Goal: Transaction & Acquisition: Download file/media

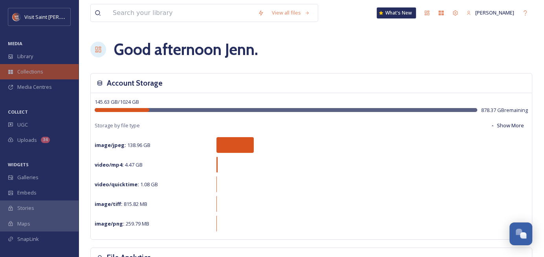
click at [30, 70] on span "Collections" at bounding box center [30, 71] width 26 height 7
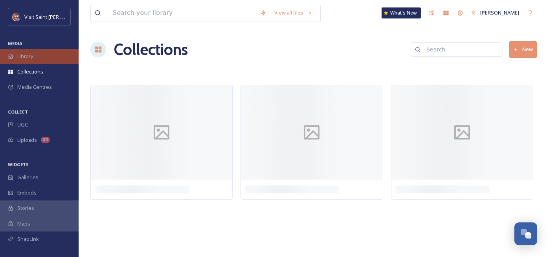
click at [27, 55] on span "Library" at bounding box center [25, 56] width 16 height 7
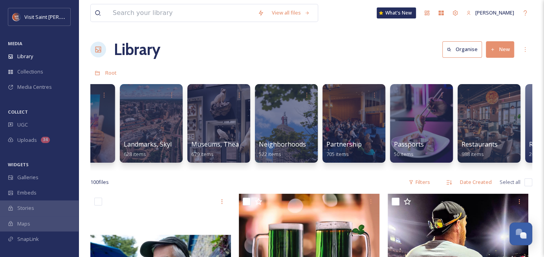
scroll to position [0, 660]
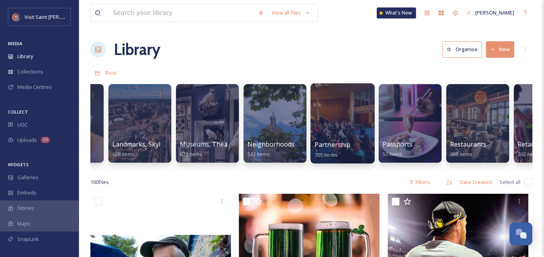
click at [333, 131] on div at bounding box center [342, 123] width 64 height 80
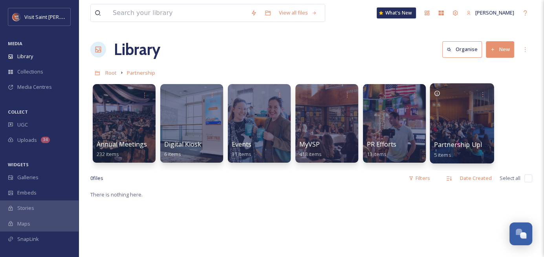
click at [450, 138] on div at bounding box center [462, 123] width 64 height 80
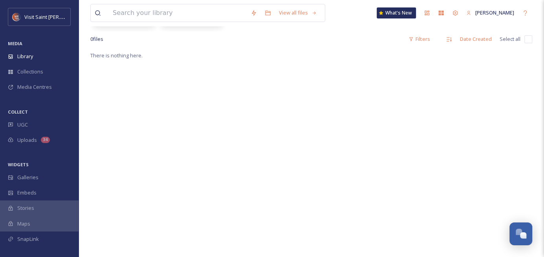
scroll to position [63, 0]
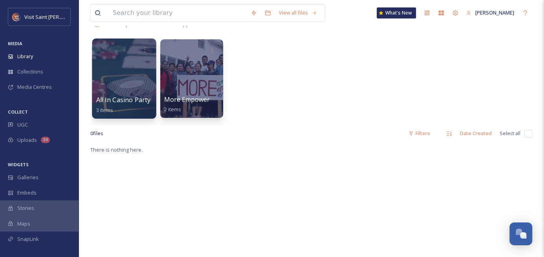
click at [114, 84] on div at bounding box center [124, 79] width 64 height 80
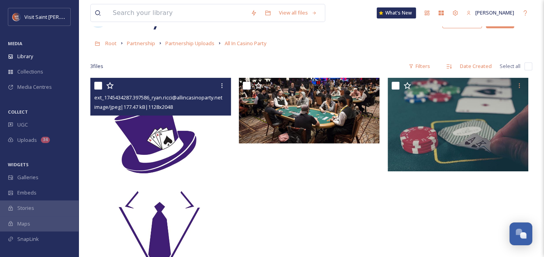
scroll to position [63, 0]
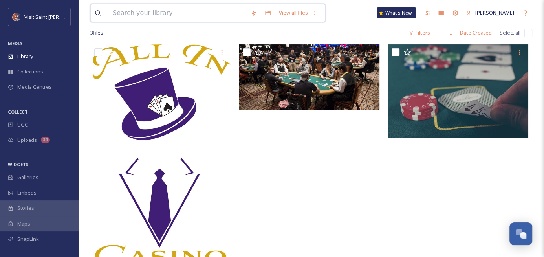
click at [184, 16] on input at bounding box center [178, 12] width 138 height 17
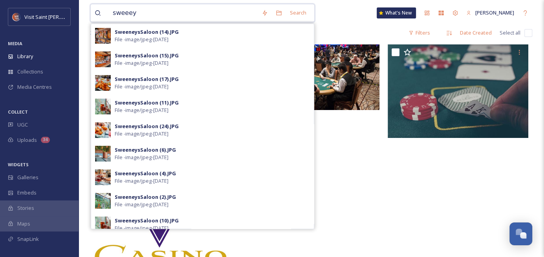
type input "sweeeys"
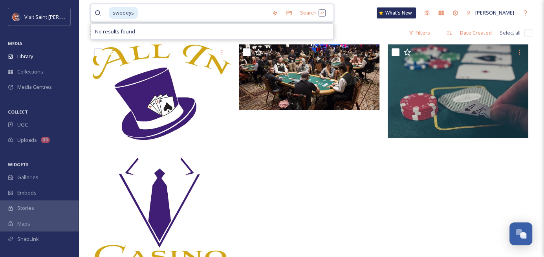
click at [125, 13] on span "sweeeys" at bounding box center [123, 12] width 29 height 11
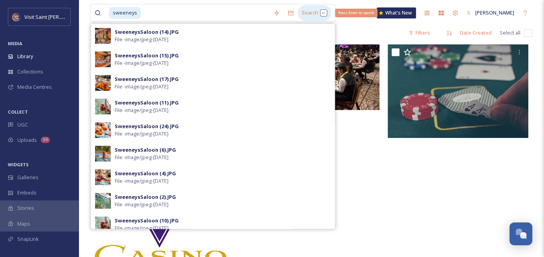
click at [310, 15] on div "Search Press Enter to search" at bounding box center [314, 12] width 33 height 15
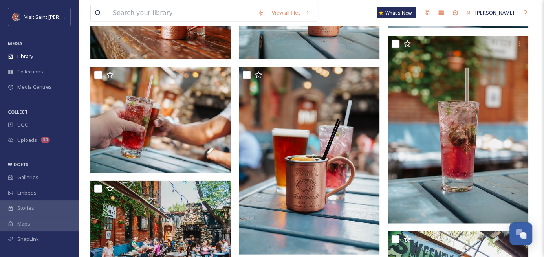
scroll to position [1162, 0]
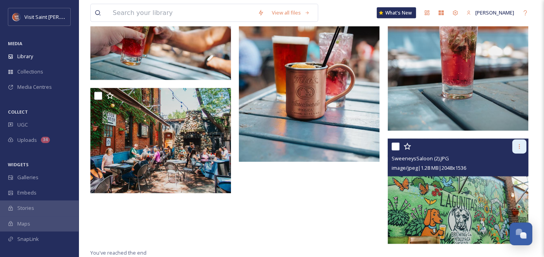
click at [515, 147] on div at bounding box center [519, 146] width 14 height 14
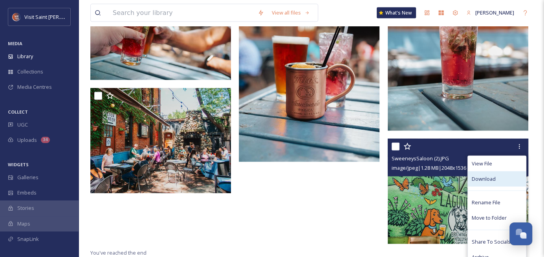
click at [497, 178] on div "Download" at bounding box center [497, 178] width 58 height 15
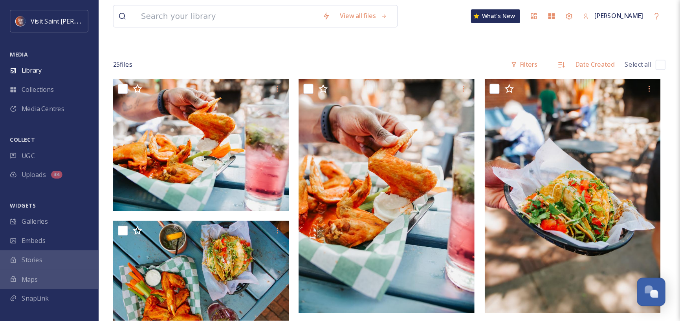
scroll to position [0, 0]
